Goal: Information Seeking & Learning: Find specific fact

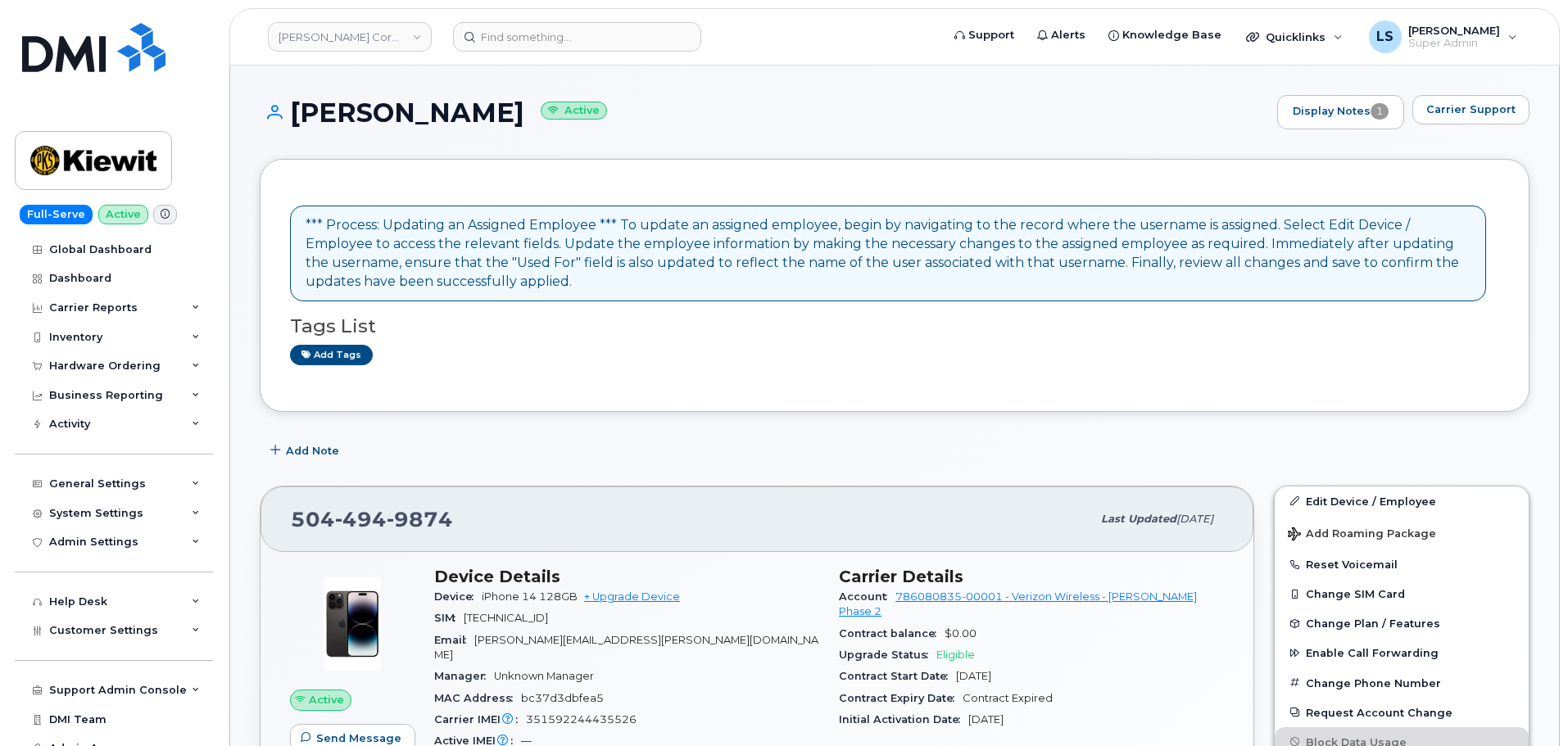
click at [625, 16] on header "[PERSON_NAME] Corporation Support Alerts Knowledge Base Quicklinks Suspend / Ca…" at bounding box center [894, 37] width 1330 height 58
click at [615, 31] on input at bounding box center [577, 37] width 248 height 30
paste input "[PHONE_NUMBER]"
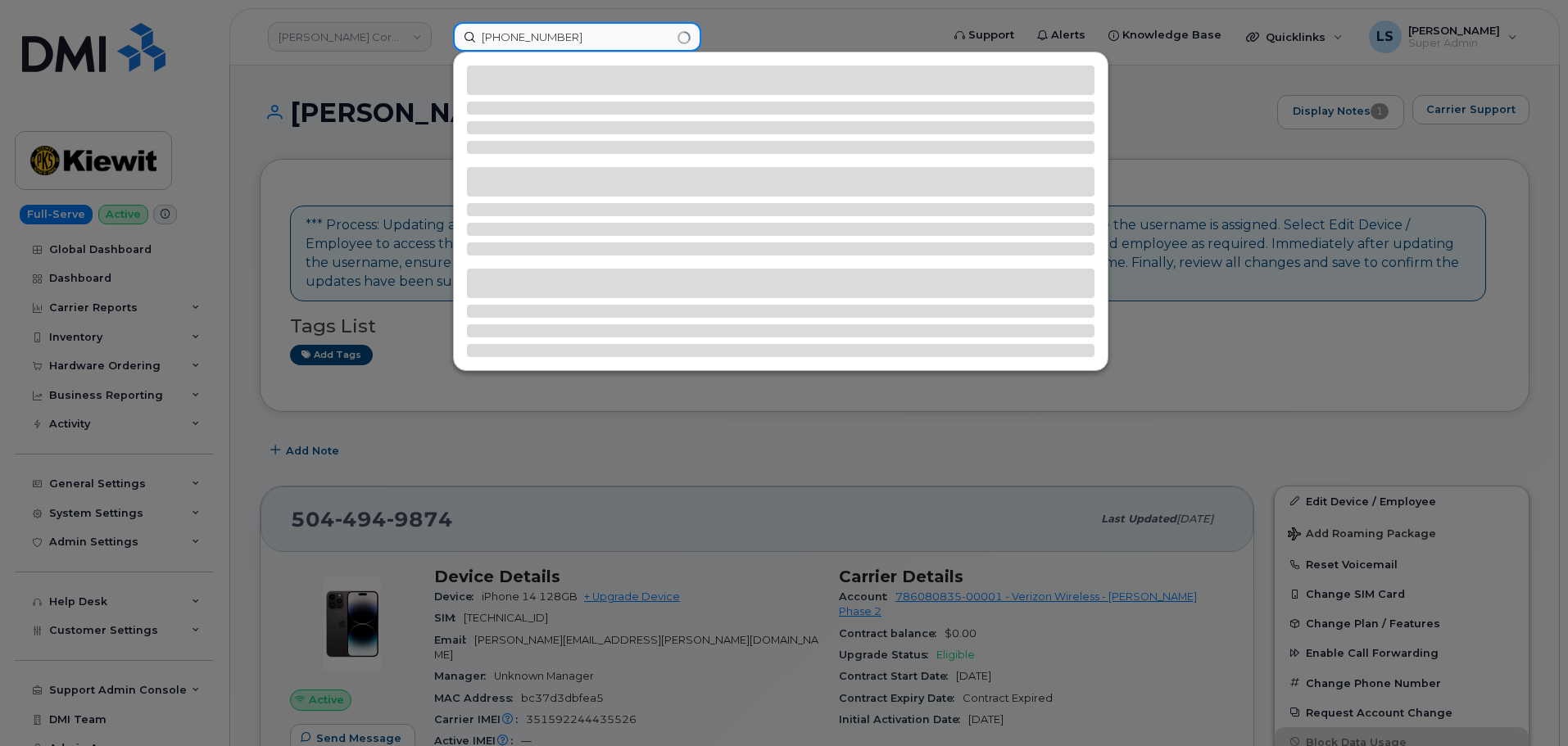
type input "[PHONE_NUMBER]"
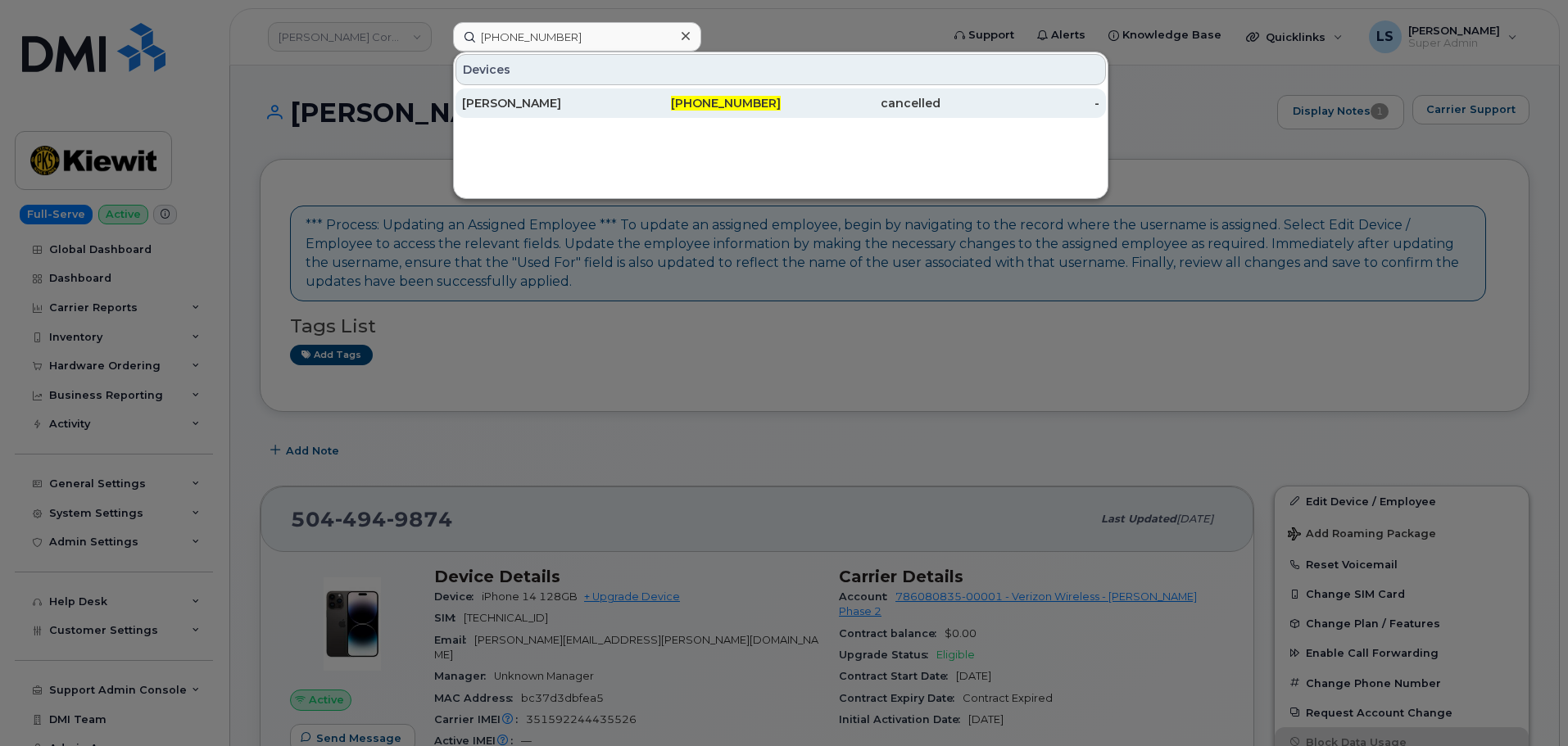
click at [666, 96] on div "[PHONE_NUMBER]" at bounding box center [701, 103] width 160 height 17
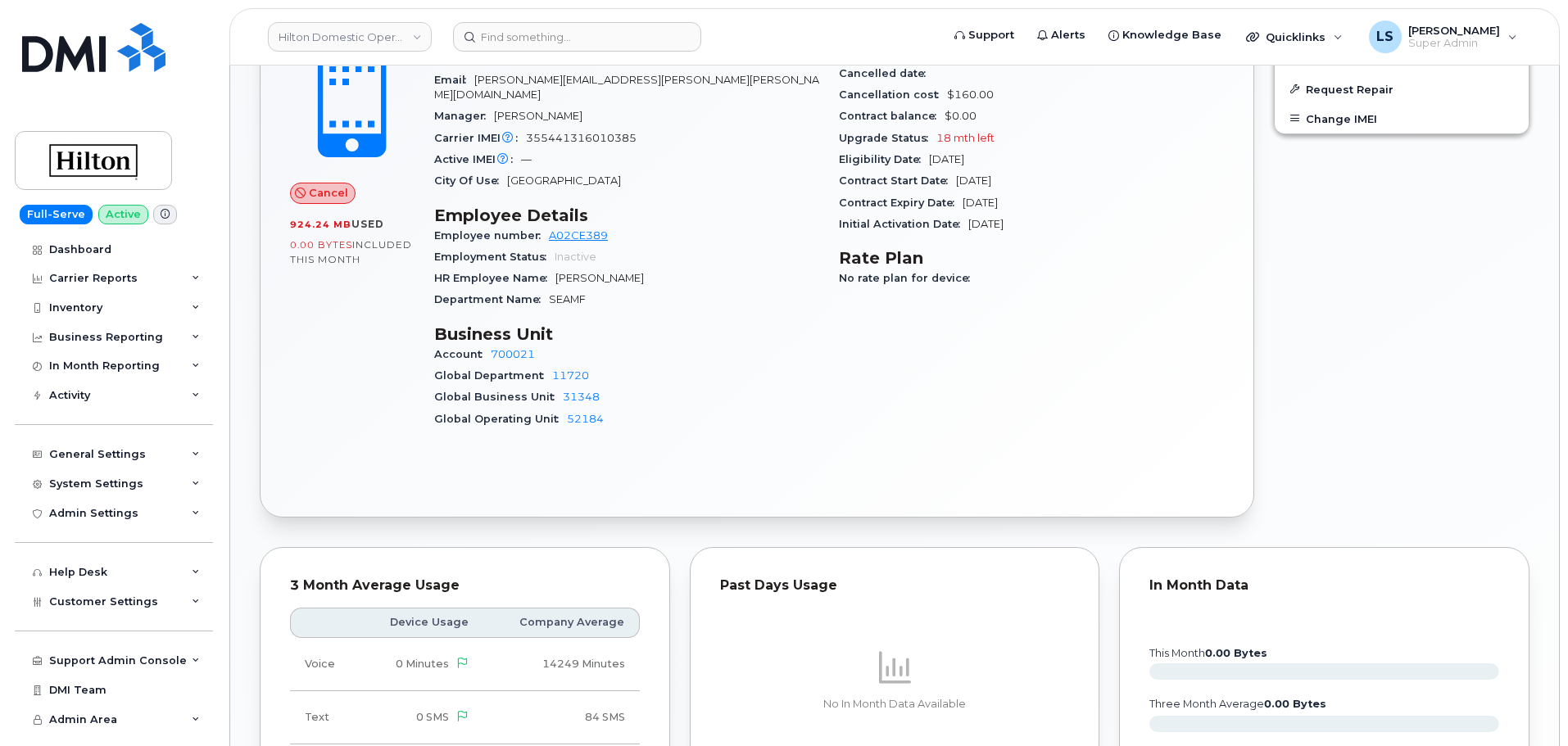
scroll to position [574, 0]
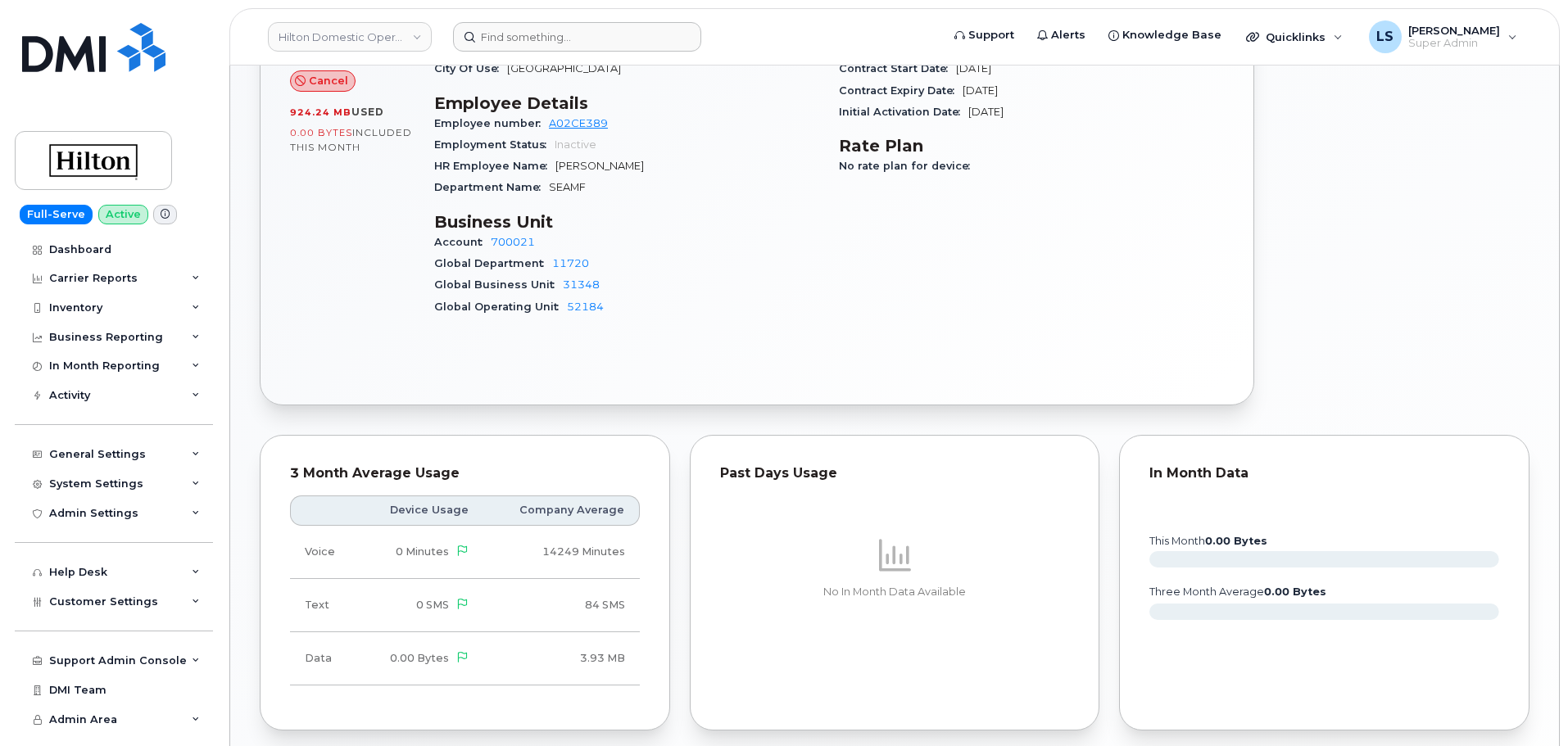
drag, startPoint x: 568, startPoint y: 58, endPoint x: 570, endPoint y: 36, distance: 22.1
click at [567, 50] on header "Hilton Domestic Operating Company Inc Support Alerts Knowledge Base Quicklinks …" at bounding box center [894, 37] width 1330 height 58
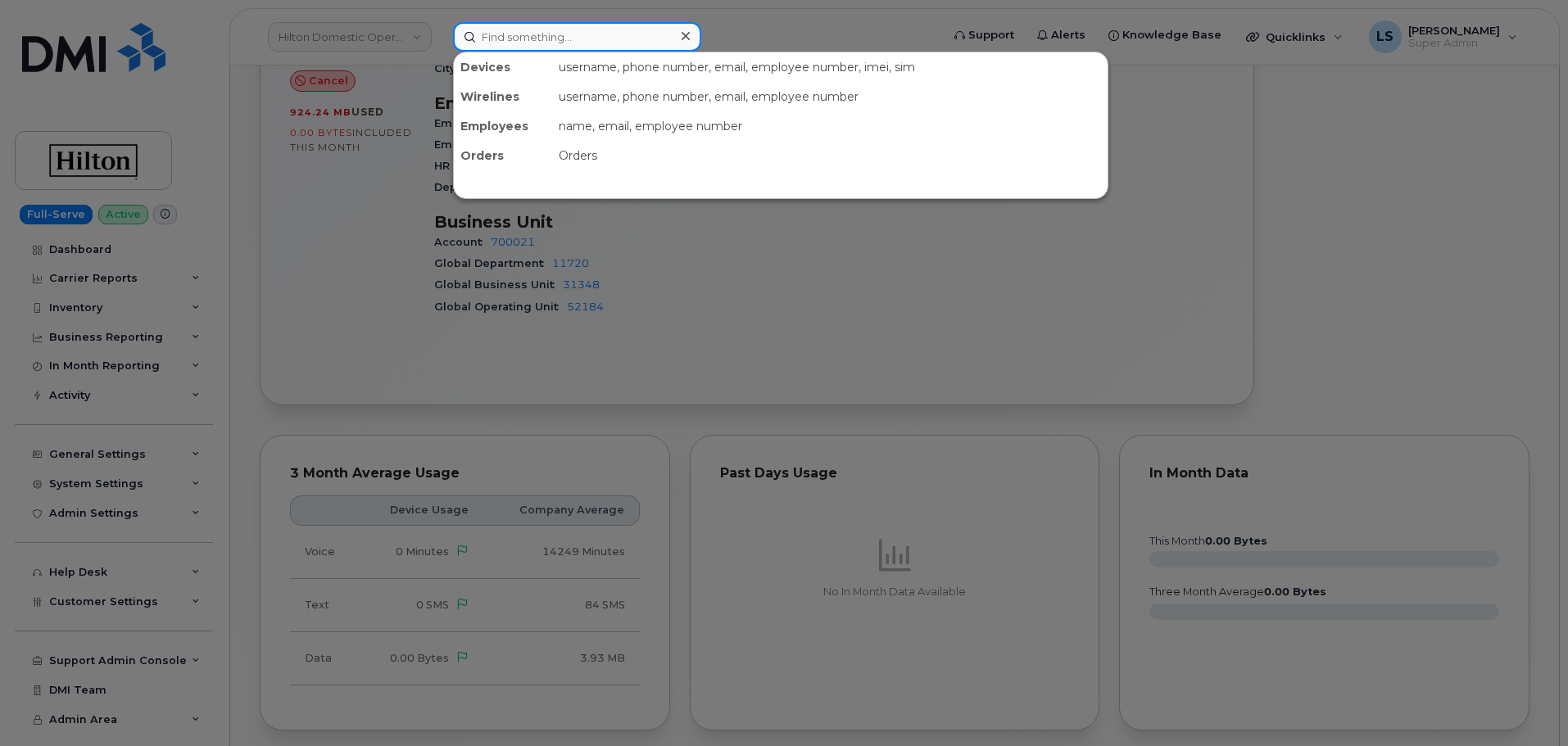
click at [570, 36] on input at bounding box center [577, 37] width 248 height 30
paste input "2068280299"
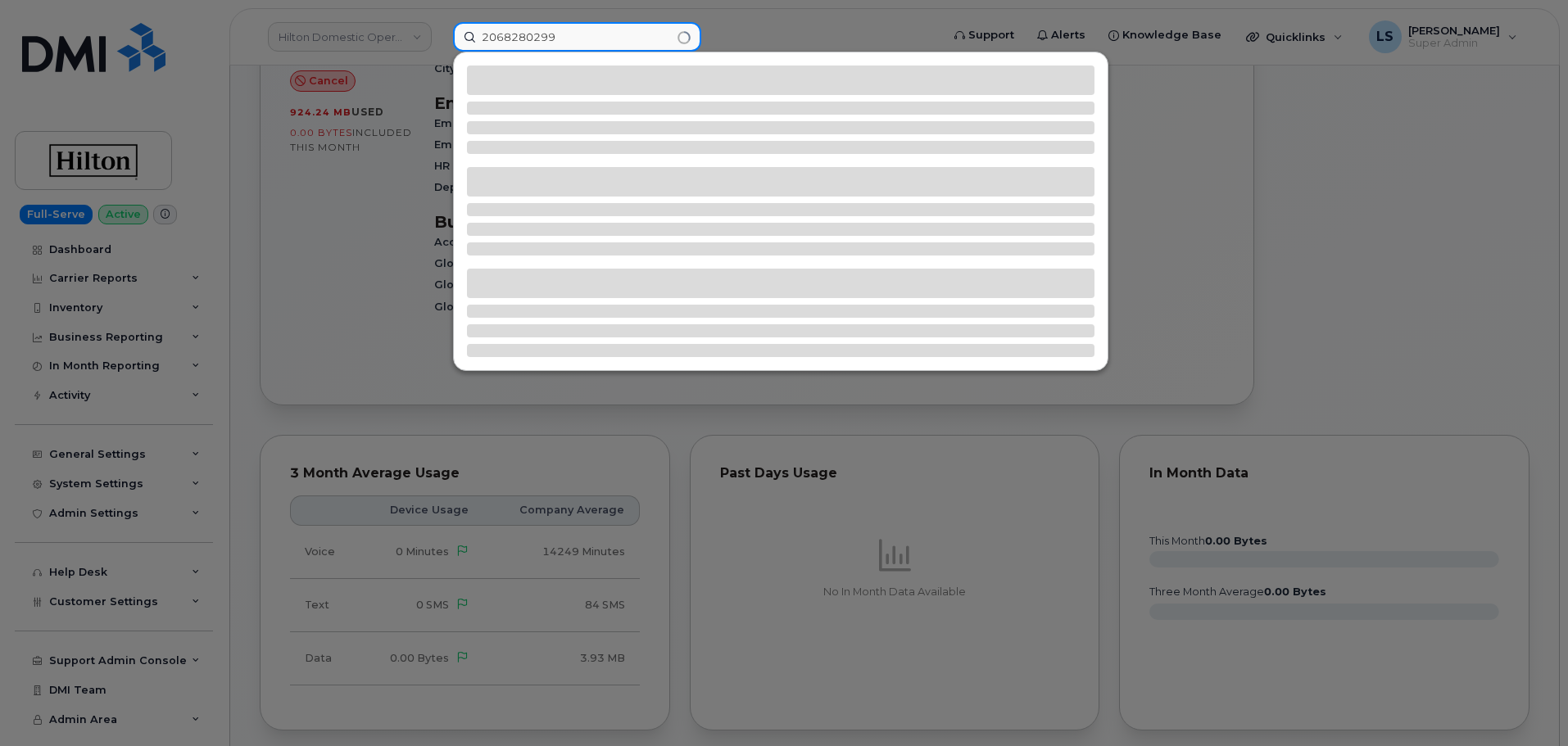
type input "2068280299"
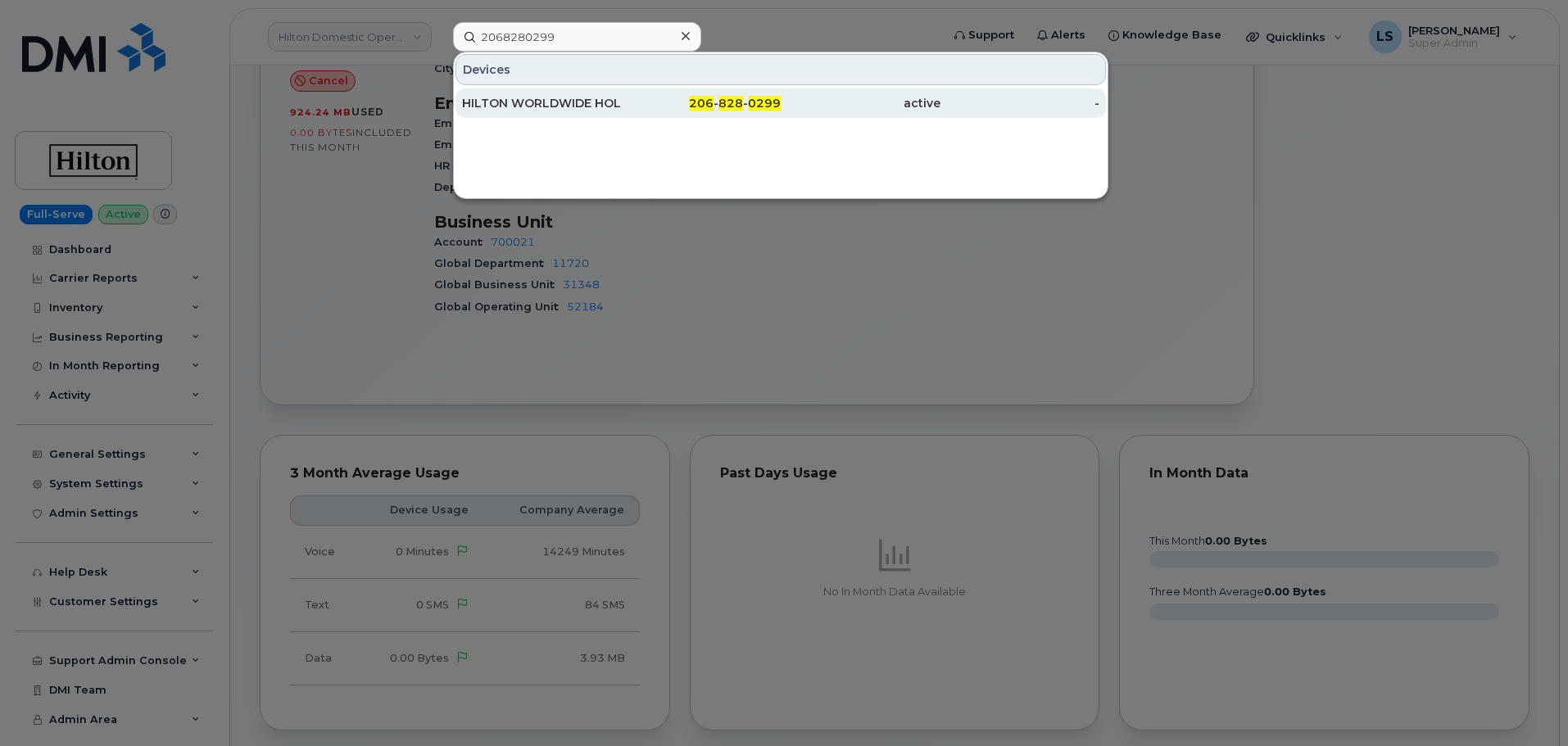
click at [647, 97] on div "206 - 828 - 0299" at bounding box center [701, 103] width 160 height 17
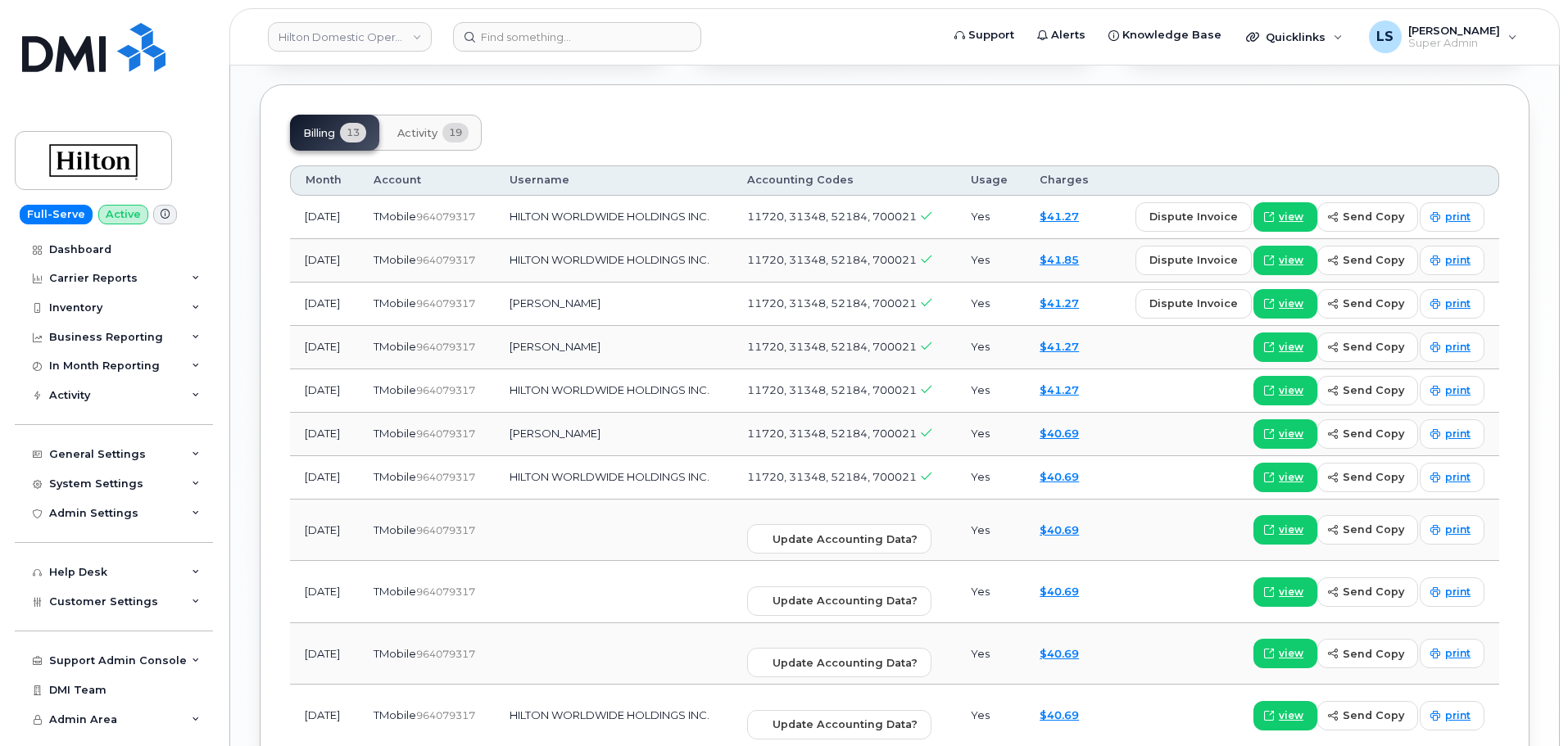
scroll to position [1306, 0]
